Goal: Task Accomplishment & Management: Use online tool/utility

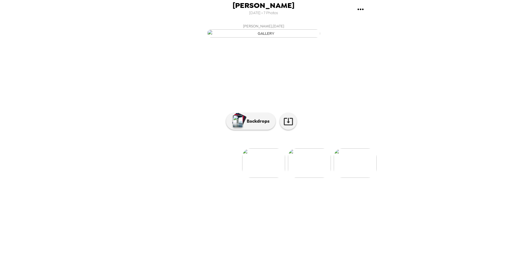
click at [304, 178] on img at bounding box center [309, 162] width 43 height 29
click at [253, 125] on p "Backdrops" at bounding box center [257, 121] width 26 height 7
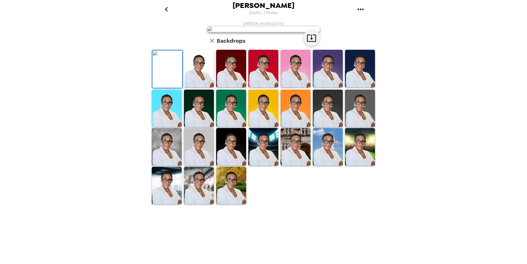
scroll to position [76, 0]
click at [169, 204] on img at bounding box center [167, 186] width 30 height 38
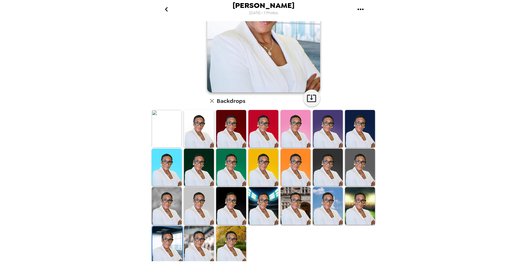
scroll to position [75, 0]
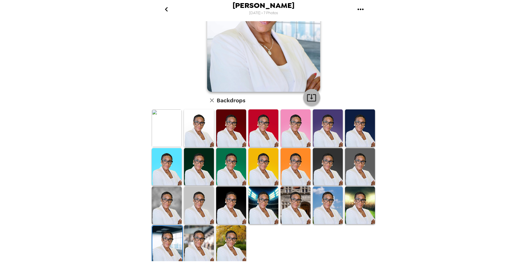
click at [310, 96] on icon "button" at bounding box center [311, 97] width 9 height 7
click at [47, 87] on div "[PERSON_NAME] [DATE] • 7 Photos [PERSON_NAME] , [DATE] Backdrops" at bounding box center [263, 132] width 527 height 264
click at [200, 245] on img at bounding box center [199, 244] width 30 height 38
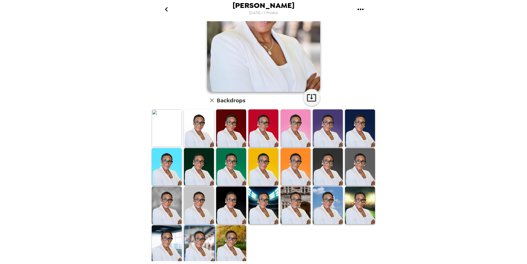
click at [199, 245] on img at bounding box center [199, 245] width 30 height 38
click at [307, 98] on icon "button" at bounding box center [312, 98] width 10 height 10
click at [40, 61] on div "[PERSON_NAME] [DATE] • 7 Photos [PERSON_NAME] , [DATE] Backdrops" at bounding box center [263, 132] width 527 height 264
click at [183, 205] on div at bounding box center [199, 205] width 32 height 39
click at [187, 205] on img at bounding box center [199, 205] width 30 height 38
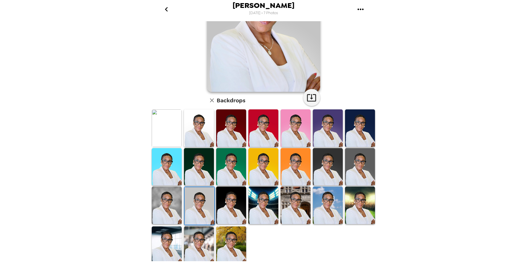
click at [193, 205] on img at bounding box center [199, 206] width 30 height 38
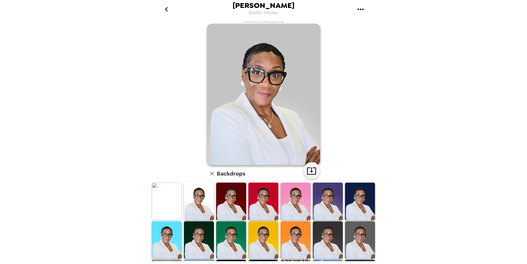
scroll to position [0, 0]
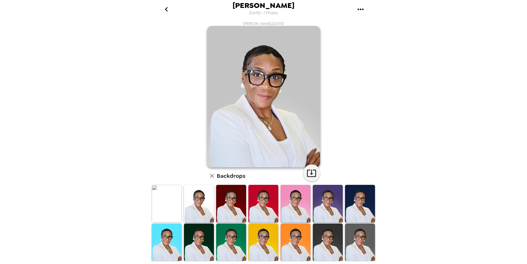
click at [311, 172] on icon "button" at bounding box center [312, 173] width 10 height 10
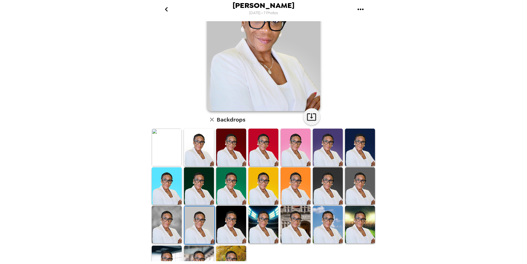
scroll to position [57, 0]
click at [322, 149] on img at bounding box center [328, 147] width 30 height 38
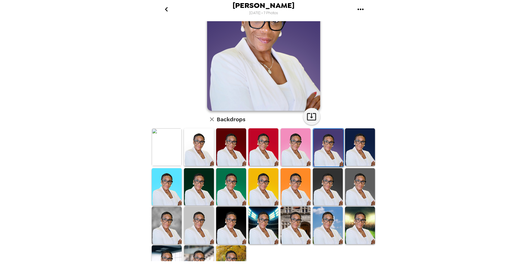
click at [322, 149] on img at bounding box center [328, 148] width 30 height 38
click at [326, 190] on img at bounding box center [328, 187] width 30 height 38
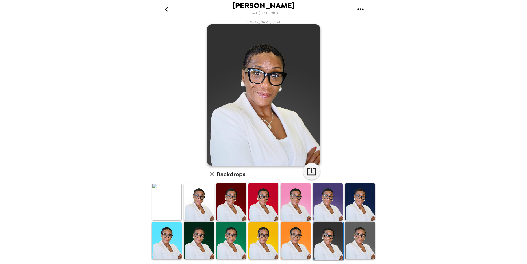
scroll to position [0, 0]
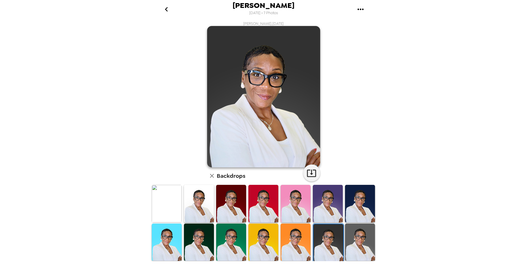
click at [307, 169] on icon "button" at bounding box center [312, 173] width 10 height 10
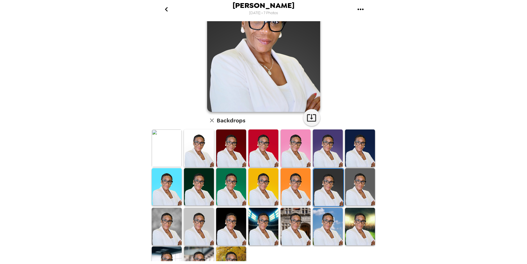
scroll to position [57, 0]
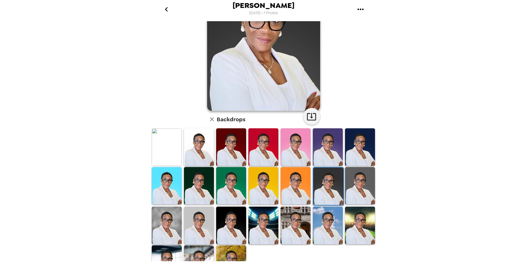
click at [355, 191] on img at bounding box center [360, 186] width 30 height 38
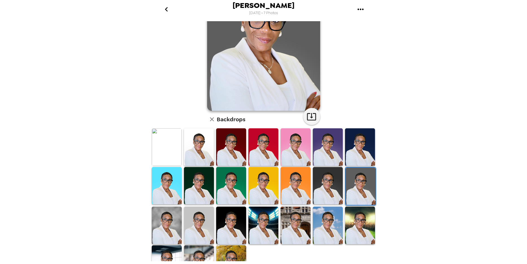
click at [355, 191] on img at bounding box center [361, 187] width 30 height 38
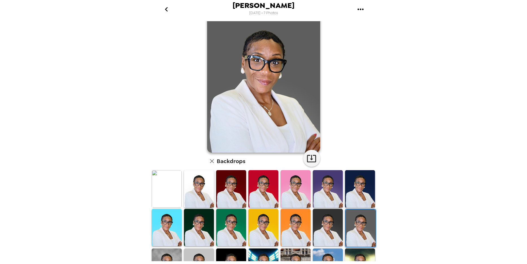
scroll to position [0, 0]
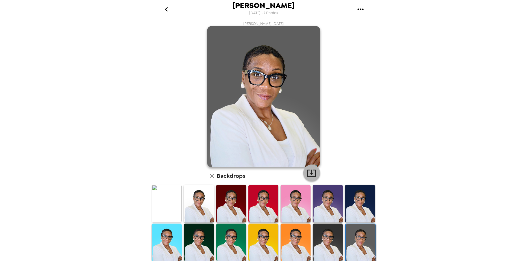
click at [309, 174] on icon "button" at bounding box center [311, 173] width 9 height 7
click at [308, 172] on icon "button" at bounding box center [312, 173] width 10 height 10
